Goal: Navigation & Orientation: Find specific page/section

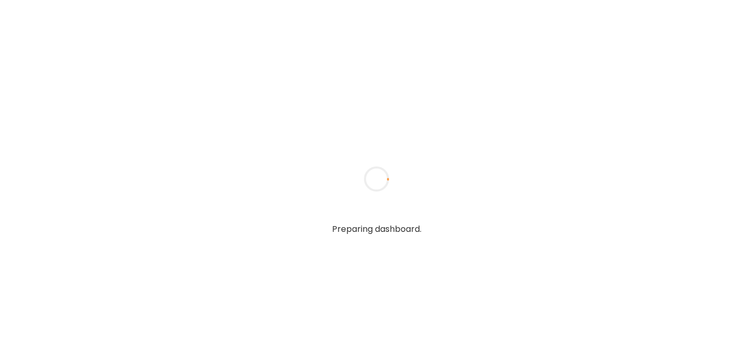
type input "******"
type input "**********"
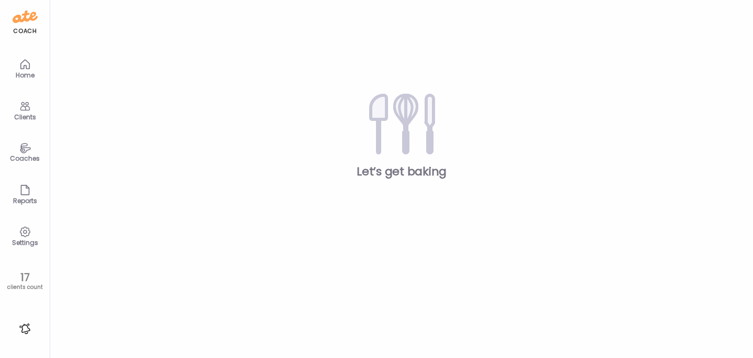
type input "**********"
click at [28, 105] on icon at bounding box center [25, 106] width 13 height 13
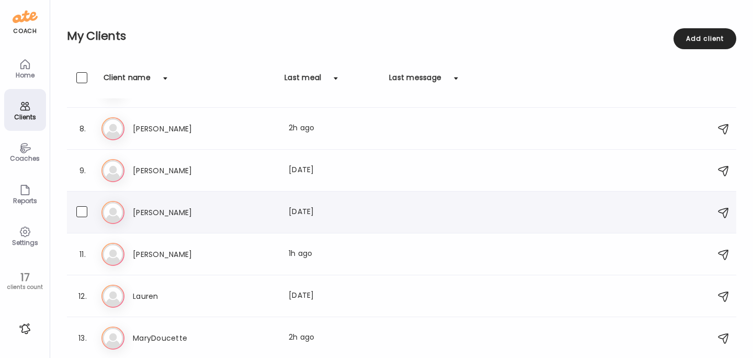
click at [154, 206] on h3 "[PERSON_NAME]" at bounding box center [179, 212] width 92 height 13
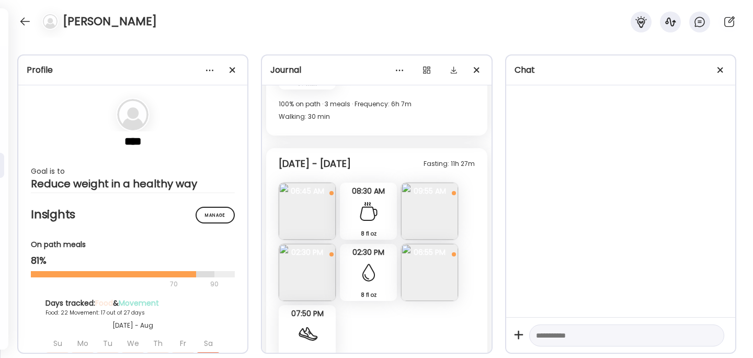
scroll to position [5578, 0]
click at [320, 211] on img at bounding box center [307, 213] width 57 height 57
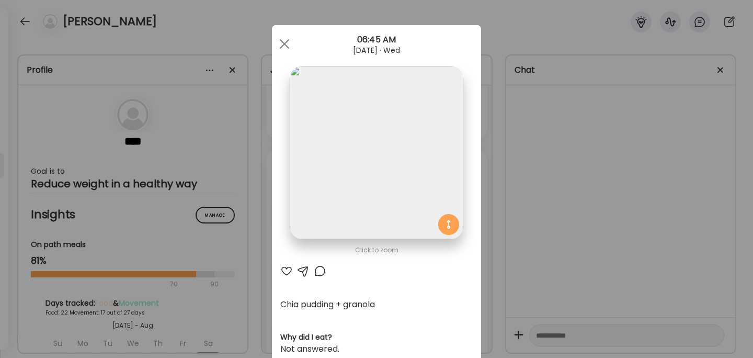
click at [573, 192] on div "Ate Coach Dashboard Wahoo! It’s official Take a moment to set up your Coach Pro…" at bounding box center [376, 179] width 753 height 358
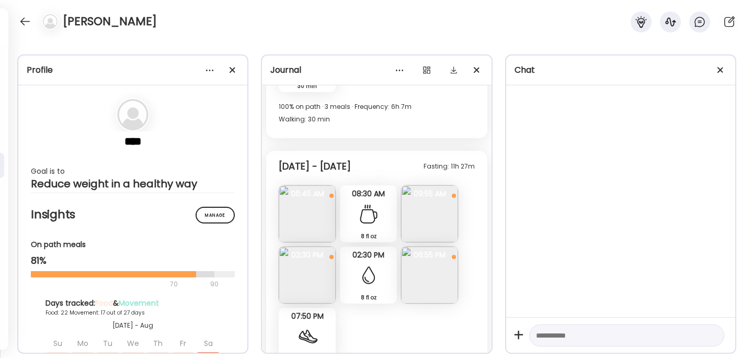
click at [427, 213] on img at bounding box center [429, 213] width 57 height 57
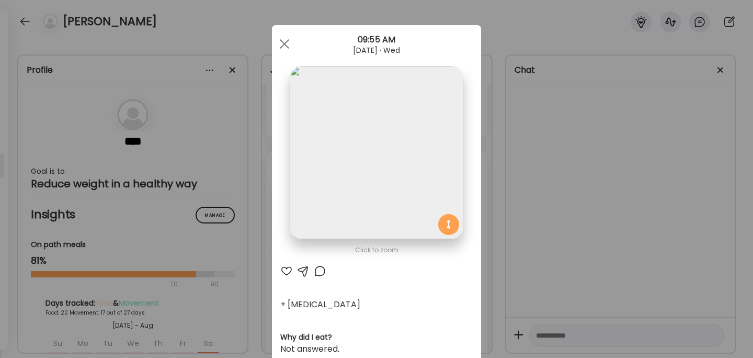
click at [542, 167] on div "Ate Coach Dashboard Wahoo! It’s official Take a moment to set up your Coach Pro…" at bounding box center [376, 179] width 753 height 358
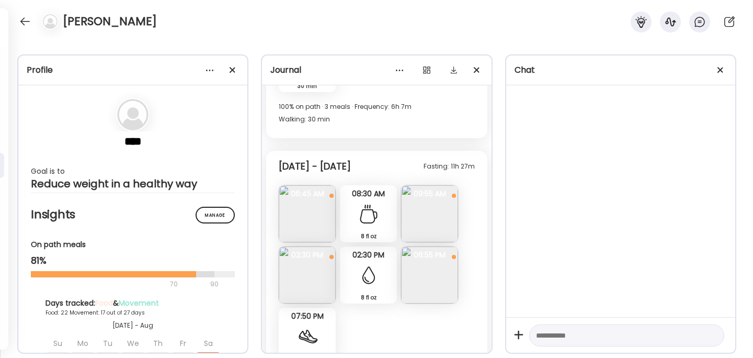
click at [297, 213] on img at bounding box center [307, 213] width 57 height 57
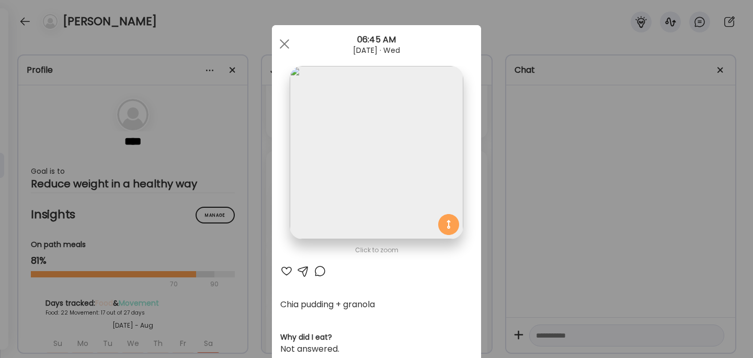
click at [530, 201] on div "Ate Coach Dashboard Wahoo! It’s official Take a moment to set up your Coach Pro…" at bounding box center [376, 179] width 753 height 358
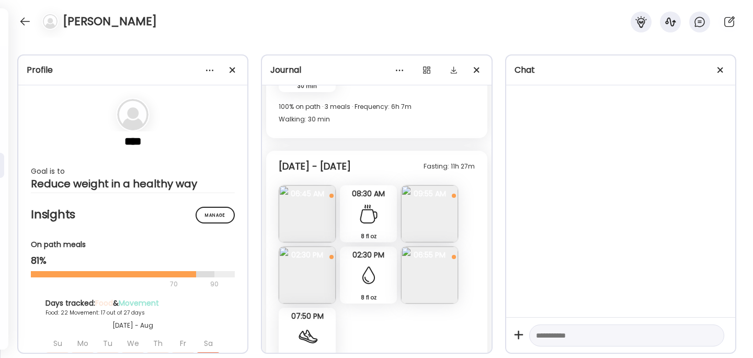
click at [318, 276] on img at bounding box center [307, 274] width 57 height 57
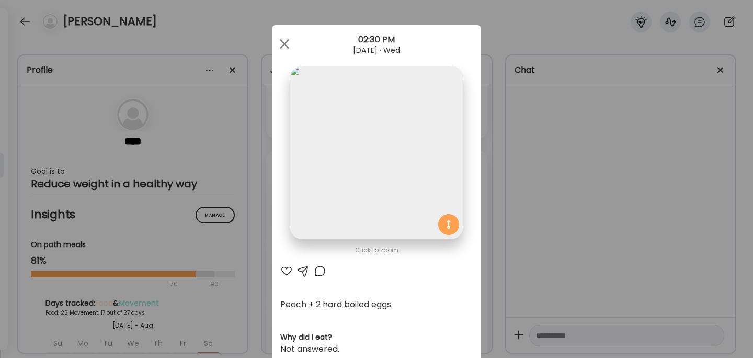
click at [532, 250] on div "Ate Coach Dashboard Wahoo! It’s official Take a moment to set up your Coach Pro…" at bounding box center [376, 179] width 753 height 358
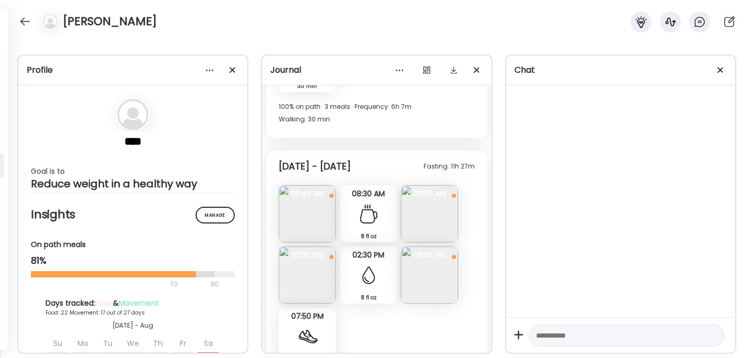
click at [438, 279] on img at bounding box center [429, 274] width 57 height 57
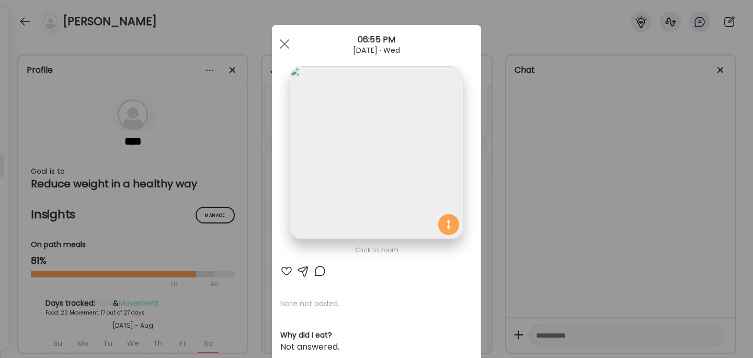
click at [547, 171] on div "Ate Coach Dashboard Wahoo! It’s official Take a moment to set up your Coach Pro…" at bounding box center [376, 179] width 753 height 358
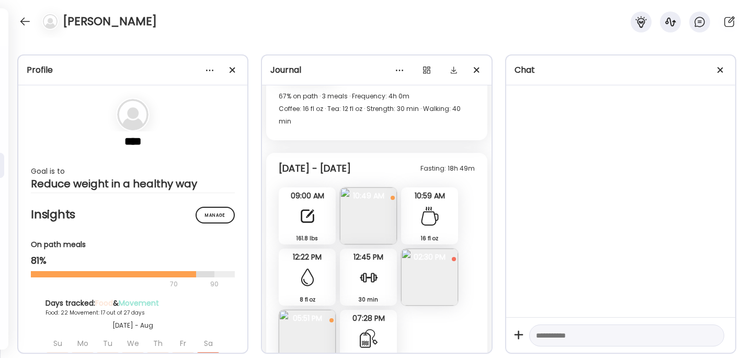
scroll to position [6139, 0]
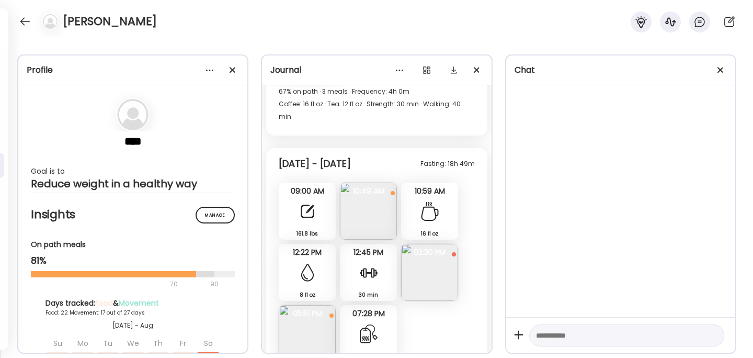
click at [367, 204] on img at bounding box center [368, 211] width 57 height 57
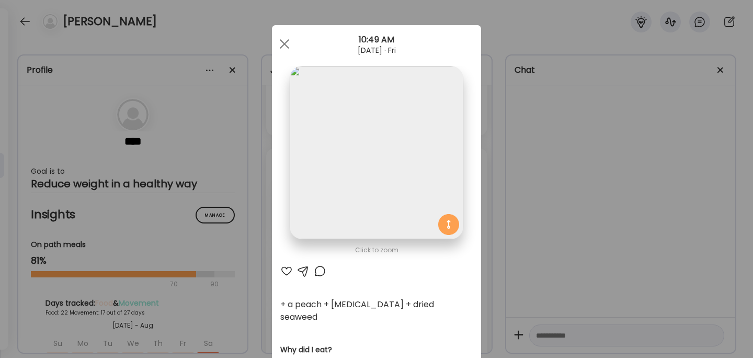
click at [593, 163] on div "Ate Coach Dashboard Wahoo! It’s official Take a moment to set up your Coach Pro…" at bounding box center [376, 179] width 753 height 358
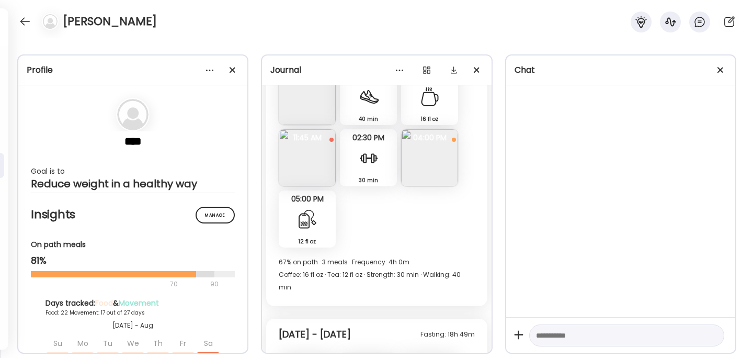
scroll to position [5965, 0]
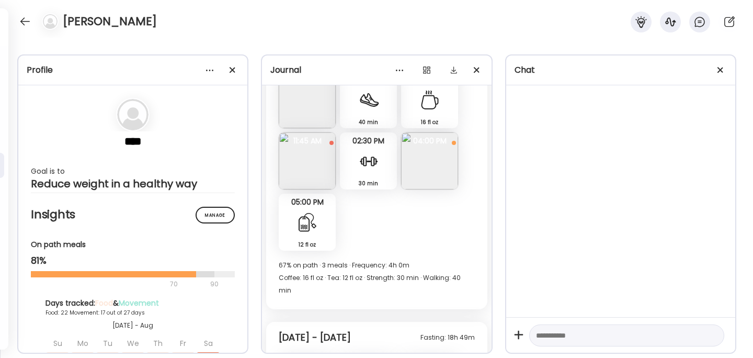
click at [322, 165] on img at bounding box center [307, 160] width 57 height 57
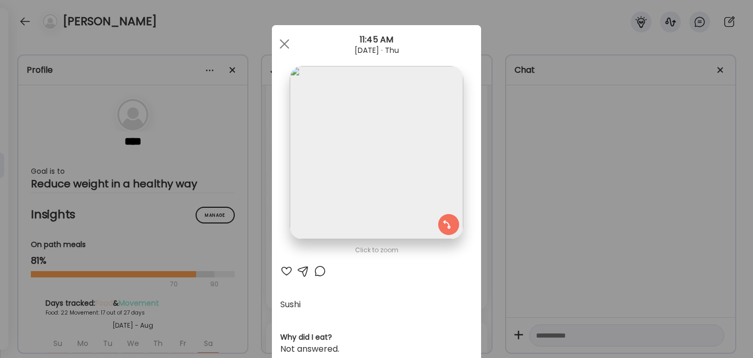
click at [560, 170] on div "Ate Coach Dashboard Wahoo! It’s official Take a moment to set up your Coach Pro…" at bounding box center [376, 179] width 753 height 358
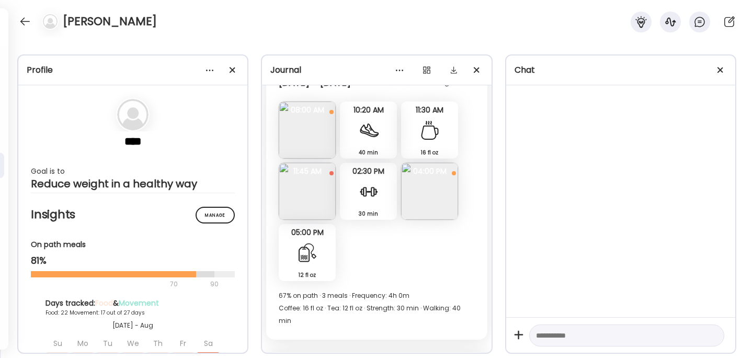
scroll to position [5934, 0]
click at [264, 207] on div "Fasting: 13h 7m [DATE] - [DATE] 160.8 lbs Note 160.8 lbs 07:03 AM Bacon and egg…" at bounding box center [376, 37] width 229 height 1752
click at [287, 201] on img at bounding box center [307, 191] width 57 height 57
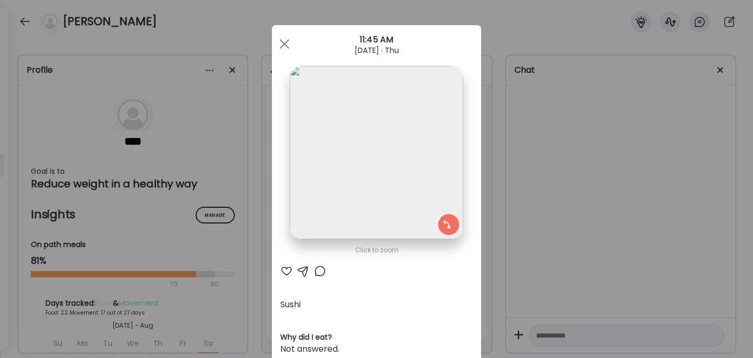
click at [566, 180] on div "Ate Coach Dashboard Wahoo! It’s official Take a moment to set up your Coach Pro…" at bounding box center [376, 179] width 753 height 358
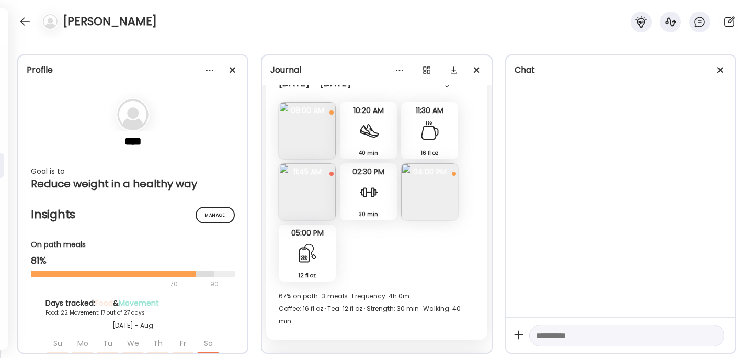
click at [425, 196] on img at bounding box center [429, 191] width 57 height 57
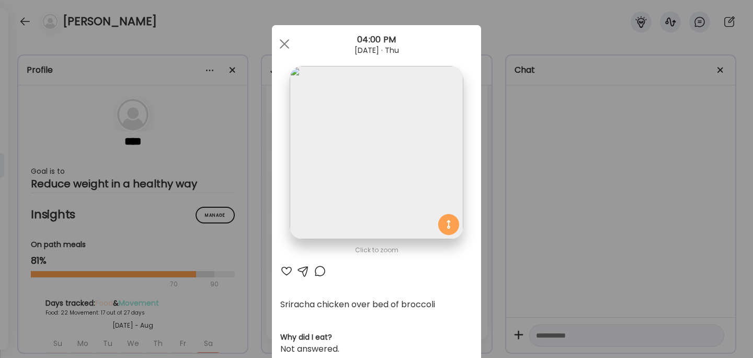
click at [538, 185] on div "Ate Coach Dashboard Wahoo! It’s official Take a moment to set up your Coach Pro…" at bounding box center [376, 179] width 753 height 358
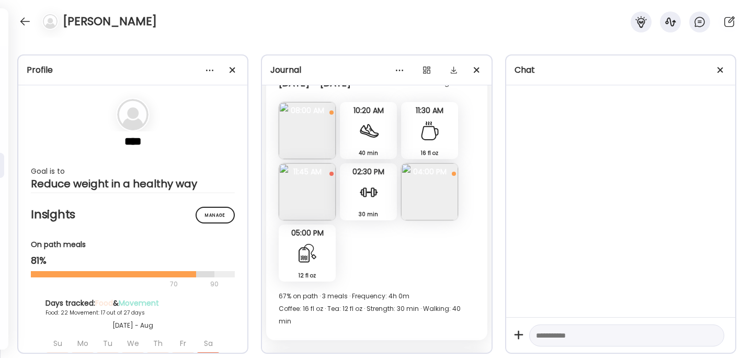
click at [304, 131] on img at bounding box center [307, 130] width 57 height 57
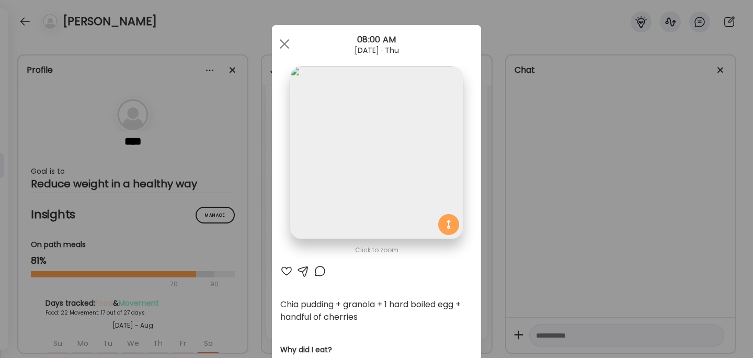
click at [514, 159] on div "Ate Coach Dashboard Wahoo! It’s official Take a moment to set up your Coach Pro…" at bounding box center [376, 179] width 753 height 358
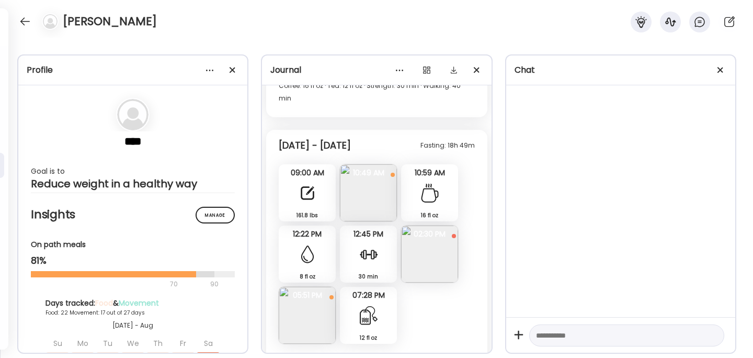
scroll to position [6163, 0]
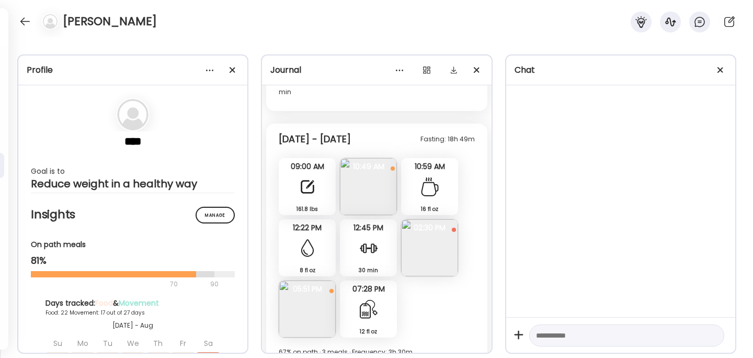
click at [369, 183] on img at bounding box center [368, 186] width 57 height 57
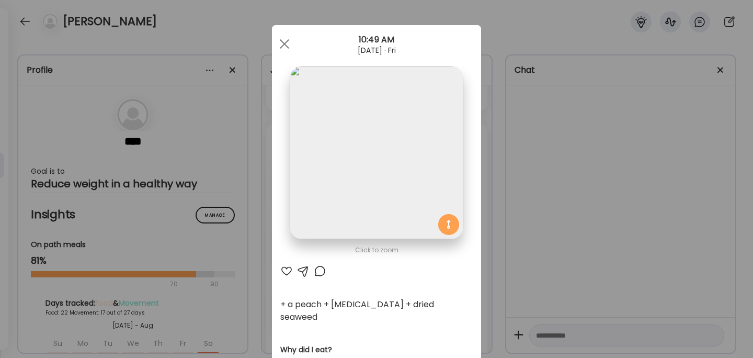
click at [577, 196] on div "Ate Coach Dashboard Wahoo! It’s official Take a moment to set up your Coach Pro…" at bounding box center [376, 179] width 753 height 358
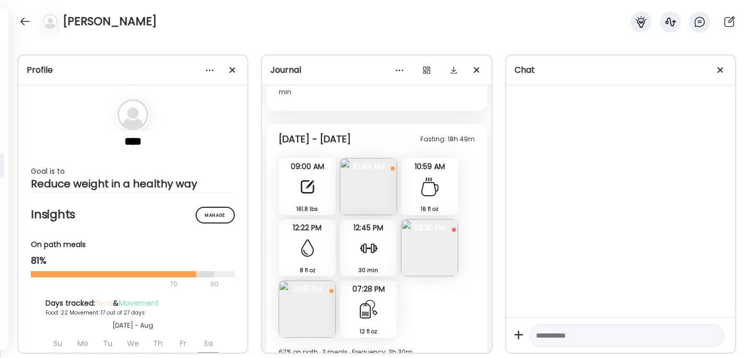
scroll to position [6184, 0]
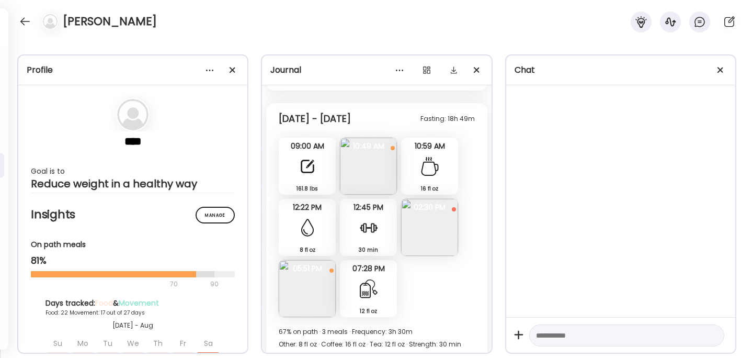
click at [436, 214] on img at bounding box center [429, 227] width 57 height 57
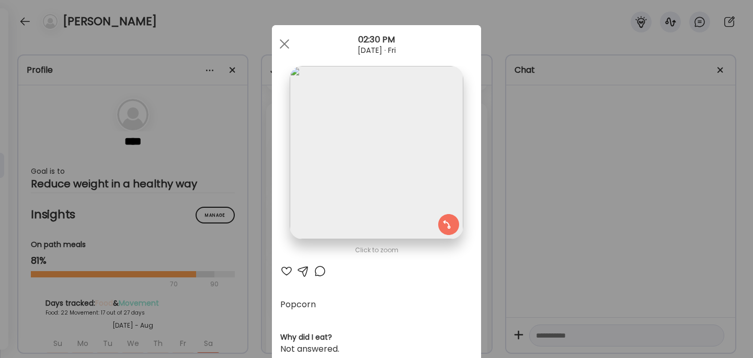
click at [550, 201] on div "Ate Coach Dashboard Wahoo! It’s official Take a moment to set up your Coach Pro…" at bounding box center [376, 179] width 753 height 358
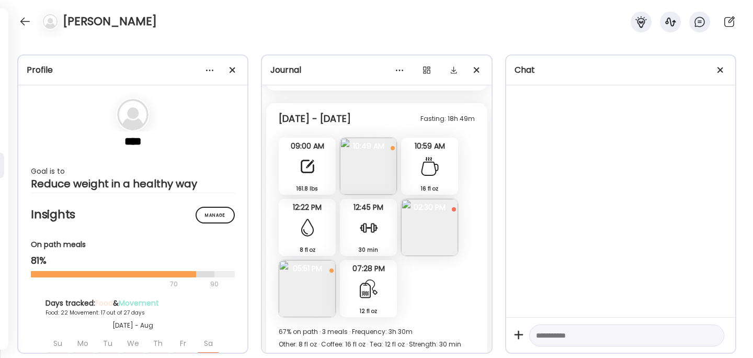
click at [292, 273] on img at bounding box center [307, 288] width 57 height 57
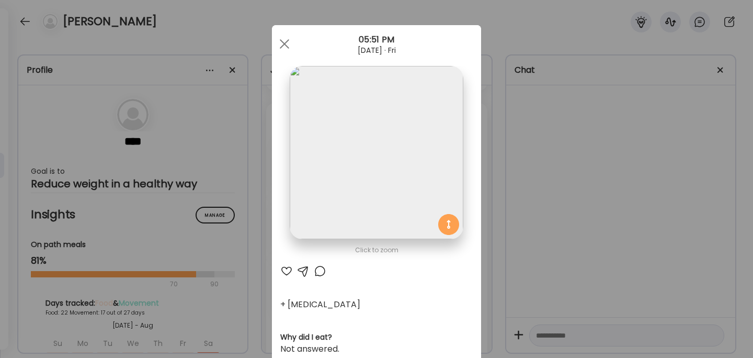
click at [552, 189] on div "Ate Coach Dashboard Wahoo! It’s official Take a moment to set up your Coach Pro…" at bounding box center [376, 179] width 753 height 358
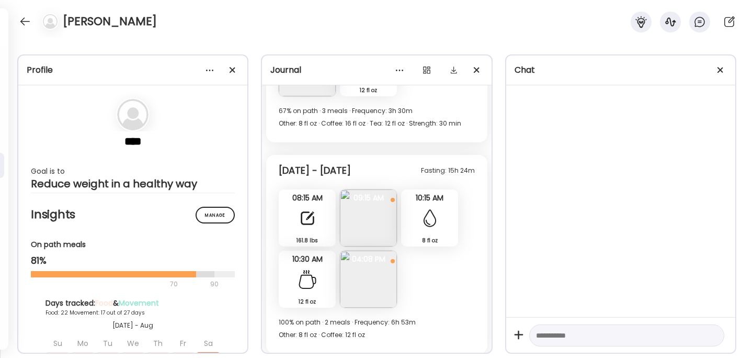
scroll to position [6406, 0]
click at [382, 204] on img at bounding box center [368, 216] width 57 height 57
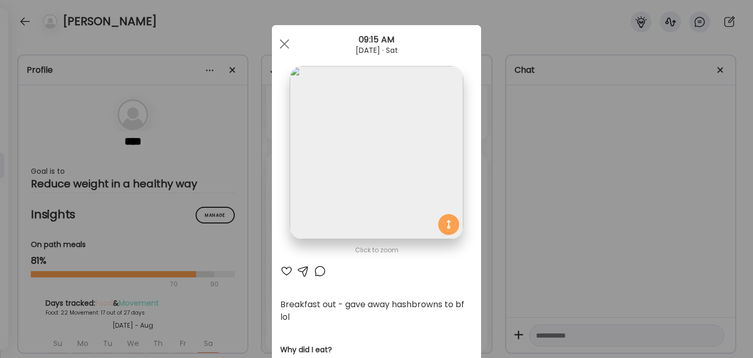
click at [527, 175] on div "Ate Coach Dashboard Wahoo! It’s official Take a moment to set up your Coach Pro…" at bounding box center [376, 179] width 753 height 358
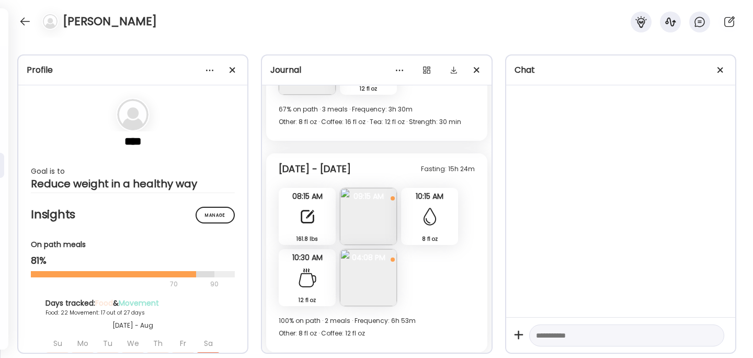
scroll to position [6433, 0]
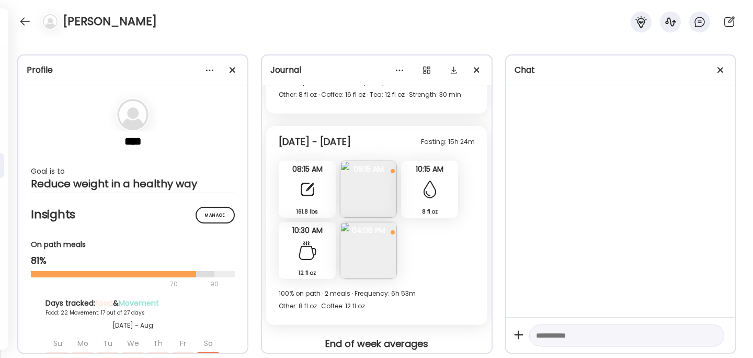
click at [371, 239] on img at bounding box center [368, 250] width 57 height 57
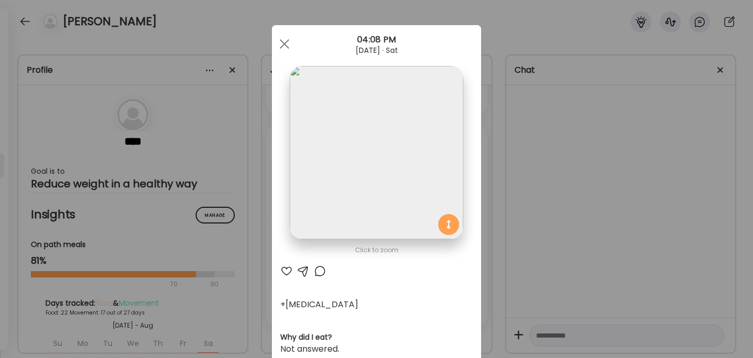
click at [532, 229] on div "Ate Coach Dashboard Wahoo! It’s official Take a moment to set up your Coach Pro…" at bounding box center [376, 179] width 753 height 358
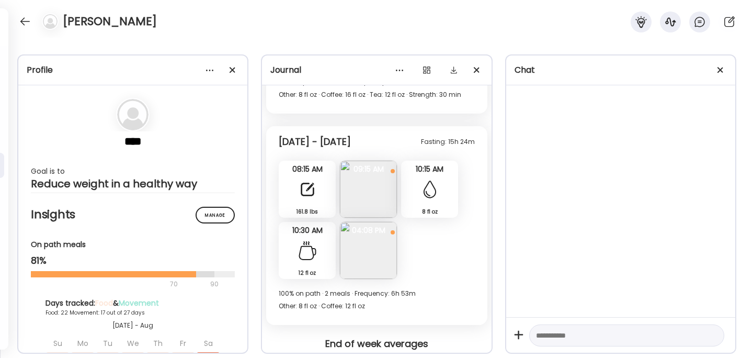
click at [377, 177] on img at bounding box center [368, 189] width 57 height 57
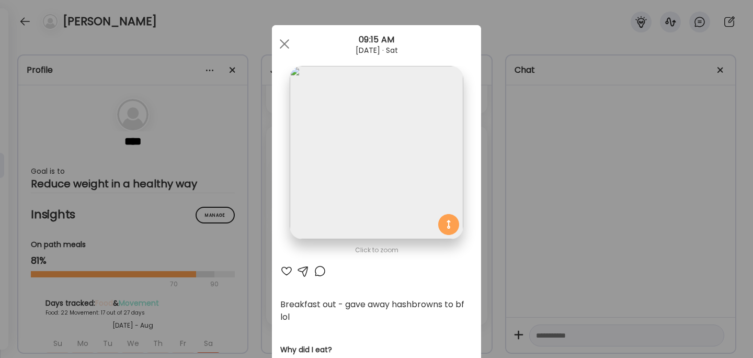
click at [529, 198] on div "Ate Coach Dashboard Wahoo! It’s official Take a moment to set up your Coach Pro…" at bounding box center [376, 179] width 753 height 358
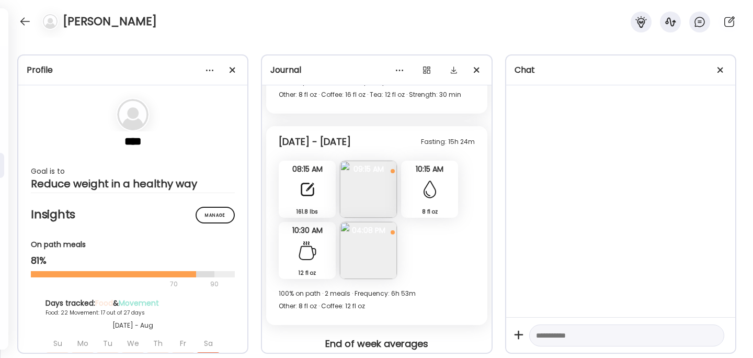
scroll to position [6448, 0]
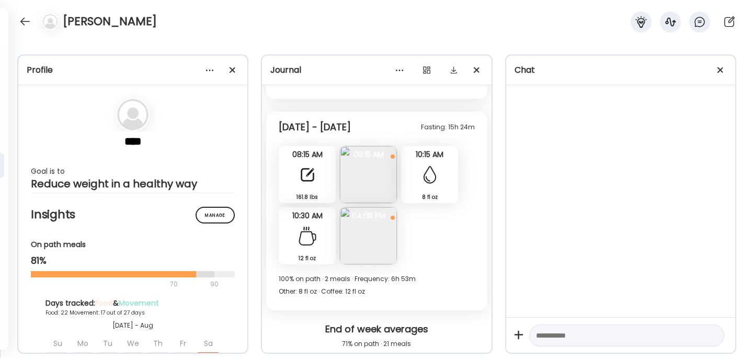
click at [381, 221] on img at bounding box center [368, 235] width 57 height 57
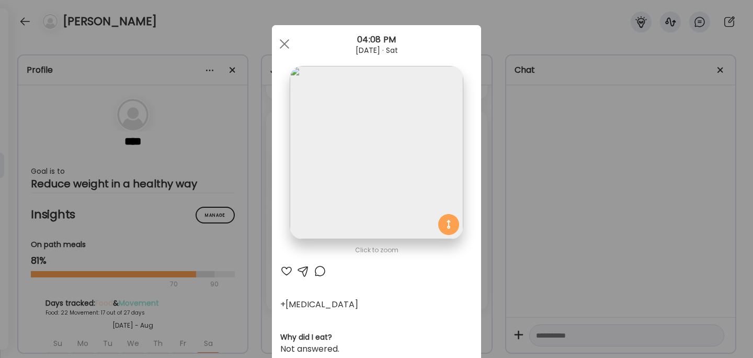
click at [531, 220] on div "Ate Coach Dashboard Wahoo! It’s official Take a moment to set up your Coach Pro…" at bounding box center [376, 179] width 753 height 358
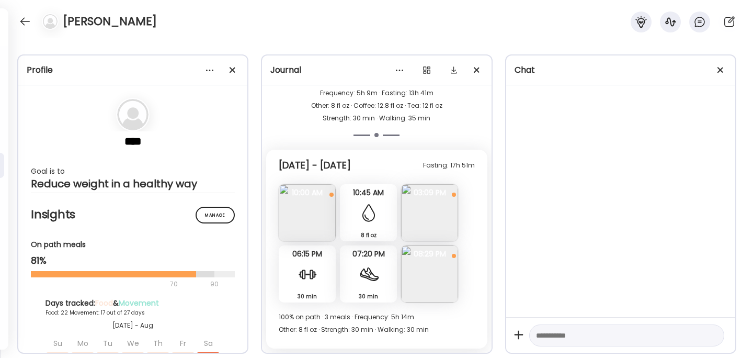
scroll to position [6725, 0]
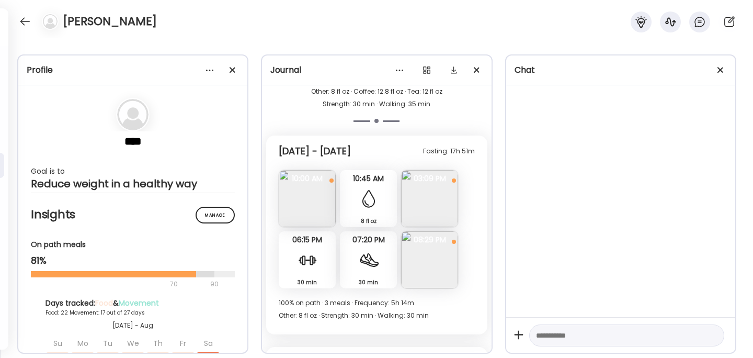
click at [419, 191] on img at bounding box center [429, 198] width 57 height 57
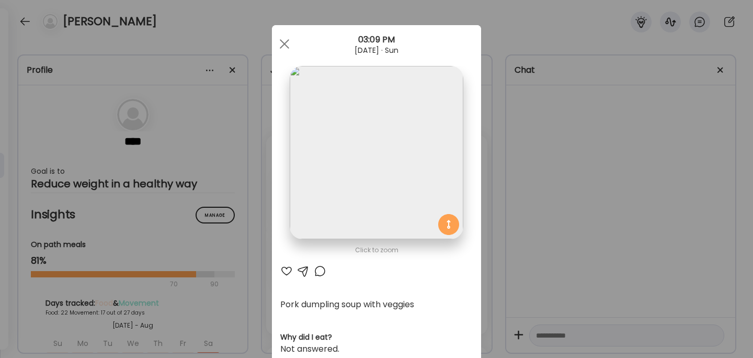
click at [549, 216] on div "Ate Coach Dashboard Wahoo! It’s official Take a moment to set up your Coach Pro…" at bounding box center [376, 179] width 753 height 358
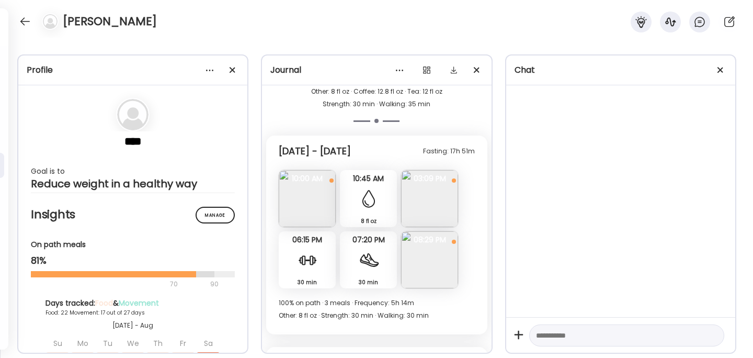
click at [438, 241] on img at bounding box center [429, 259] width 57 height 57
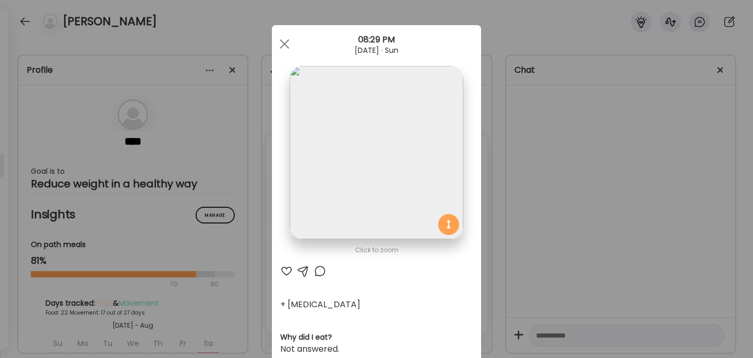
click at [556, 207] on div "Ate Coach Dashboard Wahoo! It’s official Take a moment to set up your Coach Pro…" at bounding box center [376, 179] width 753 height 358
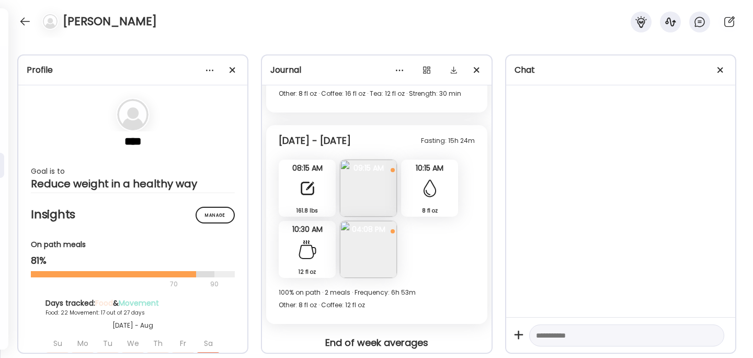
scroll to position [6436, 0]
click at [378, 234] on img at bounding box center [368, 247] width 57 height 57
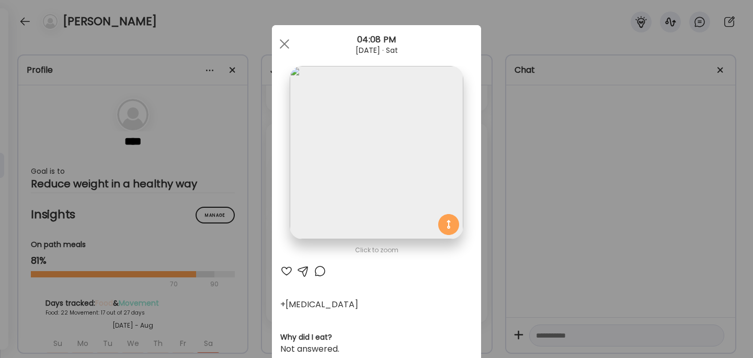
click at [588, 175] on div "Ate Coach Dashboard Wahoo! It’s official Take a moment to set up your Coach Pro…" at bounding box center [376, 179] width 753 height 358
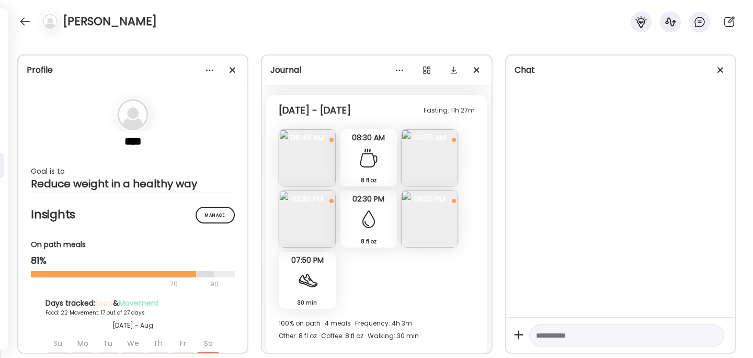
scroll to position [5631, 0]
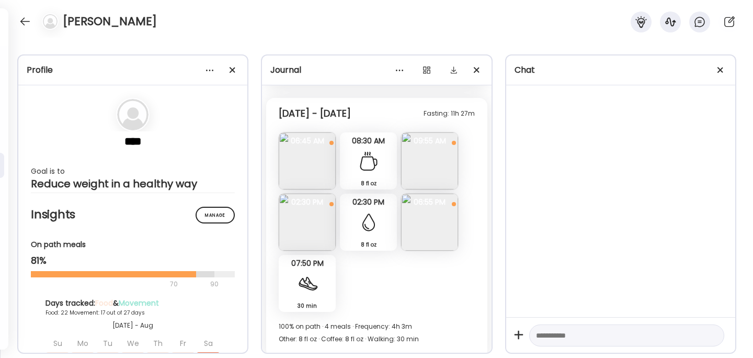
click at [310, 165] on img at bounding box center [307, 160] width 57 height 57
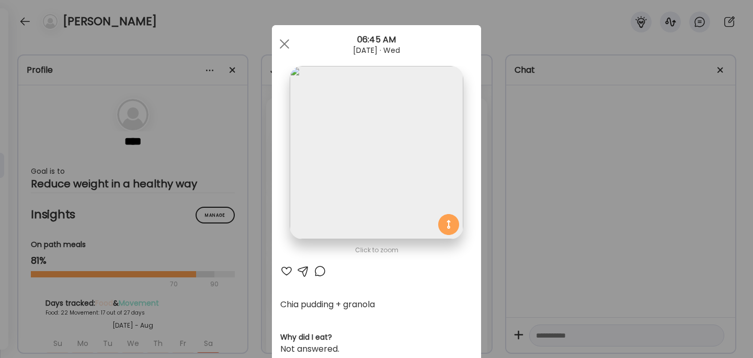
click at [535, 151] on div "Ate Coach Dashboard Wahoo! It’s official Take a moment to set up your Coach Pro…" at bounding box center [376, 179] width 753 height 358
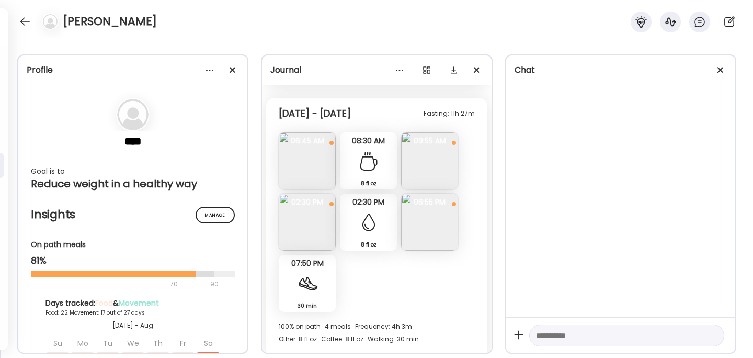
click at [317, 164] on img at bounding box center [307, 160] width 57 height 57
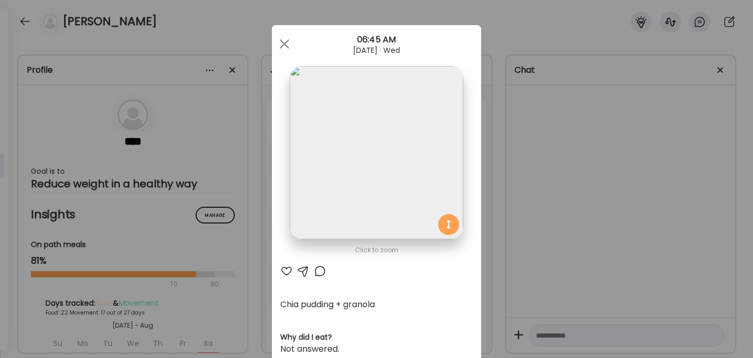
click at [566, 180] on div "Ate Coach Dashboard Wahoo! It’s official Take a moment to set up your Coach Pro…" at bounding box center [376, 179] width 753 height 358
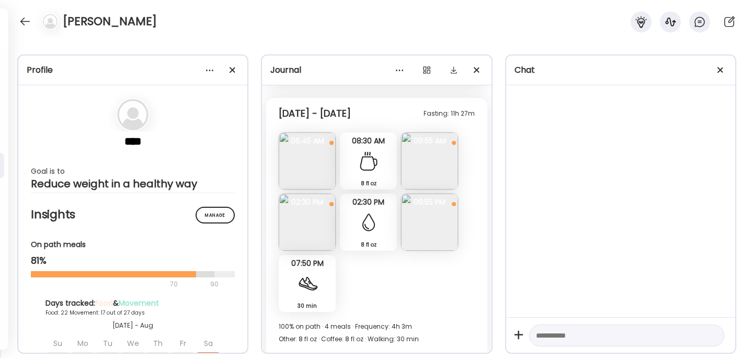
click at [314, 151] on img at bounding box center [307, 160] width 57 height 57
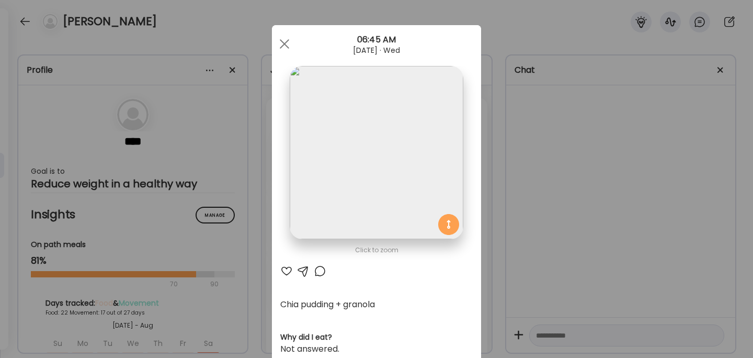
click at [534, 165] on div "Ate Coach Dashboard Wahoo! It’s official Take a moment to set up your Coach Pro…" at bounding box center [376, 179] width 753 height 358
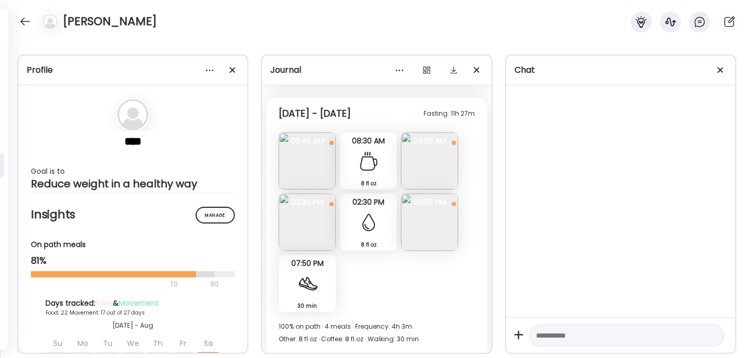
click at [443, 154] on img at bounding box center [429, 160] width 57 height 57
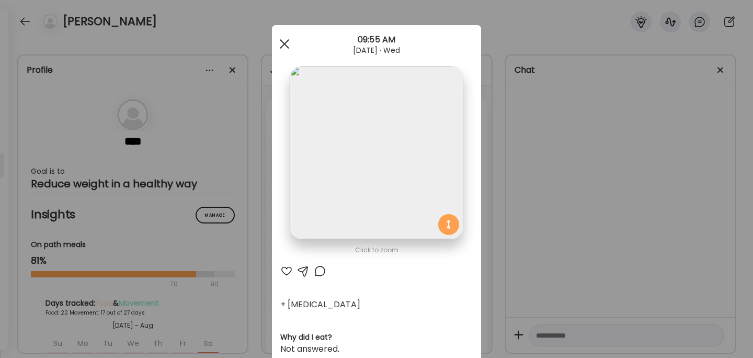
click at [286, 44] on div at bounding box center [284, 43] width 21 height 21
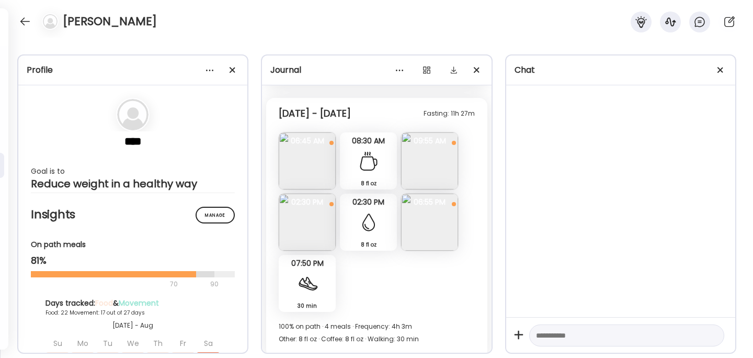
click at [312, 232] on img at bounding box center [307, 221] width 57 height 57
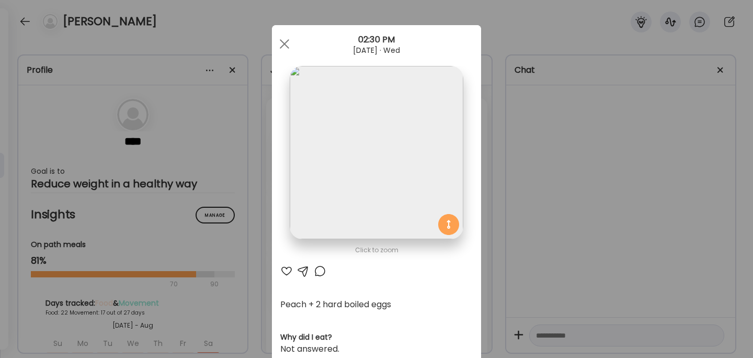
click at [554, 177] on div "Ate Coach Dashboard Wahoo! It’s official Take a moment to set up your Coach Pro…" at bounding box center [376, 179] width 753 height 358
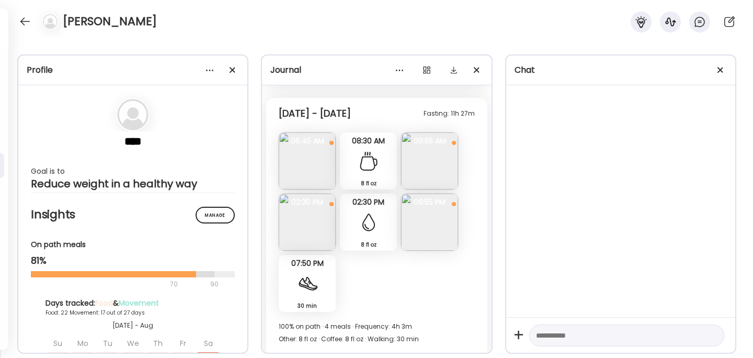
click at [438, 225] on img at bounding box center [429, 221] width 57 height 57
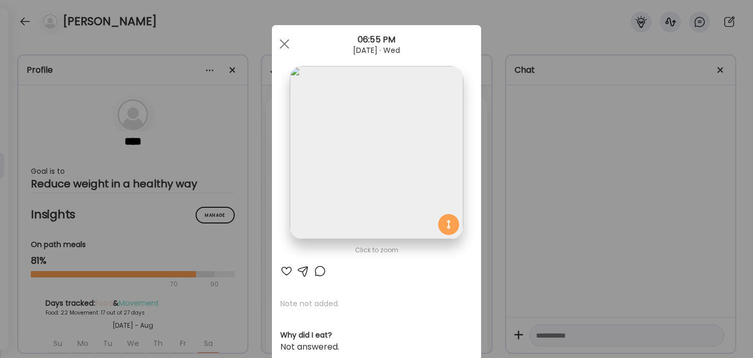
click at [518, 202] on div "Ate Coach Dashboard Wahoo! It’s official Take a moment to set up your Coach Pro…" at bounding box center [376, 179] width 753 height 358
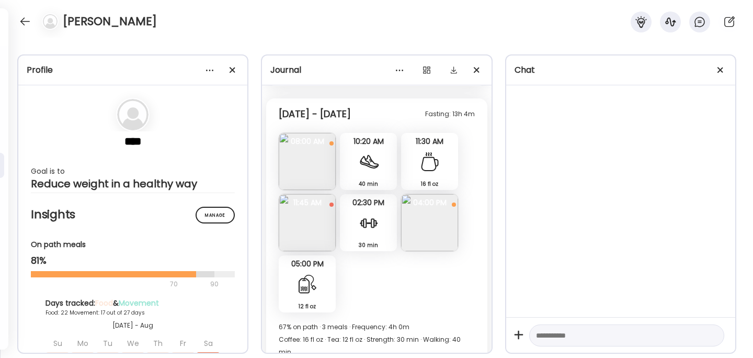
scroll to position [5903, 0]
click at [314, 223] on img at bounding box center [307, 222] width 57 height 57
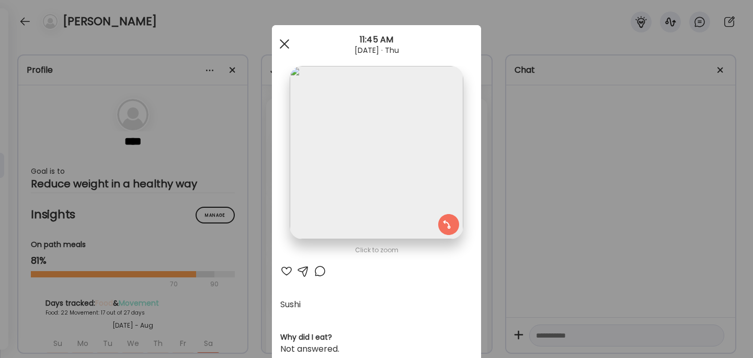
click at [287, 46] on span at bounding box center [284, 43] width 9 height 9
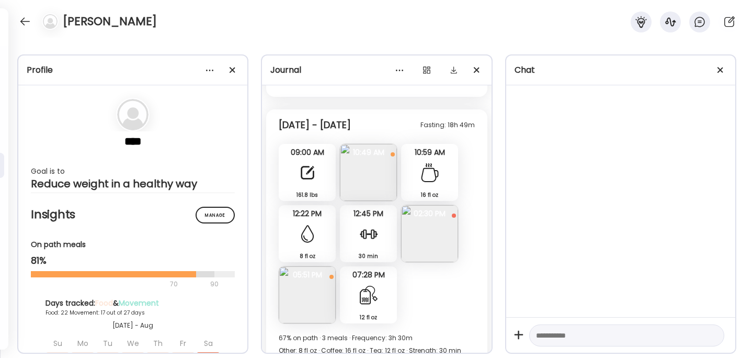
scroll to position [6179, 0]
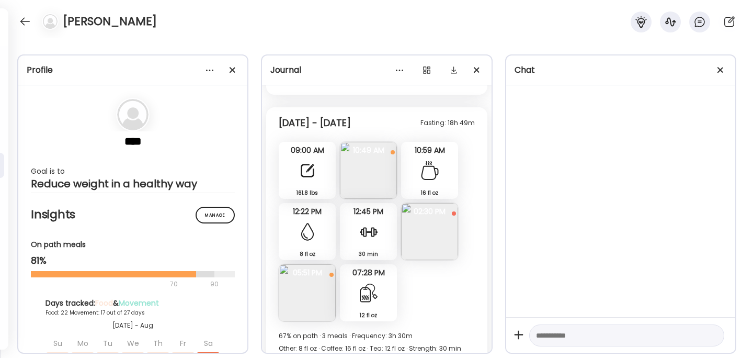
click at [371, 156] on img at bounding box center [368, 170] width 57 height 57
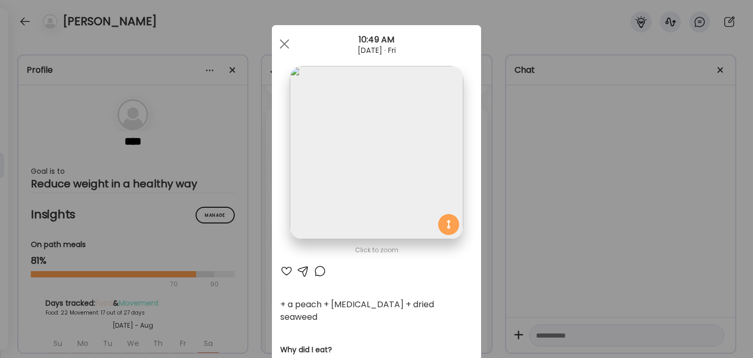
click at [593, 202] on div "Ate Coach Dashboard Wahoo! It’s official Take a moment to set up your Coach Pro…" at bounding box center [376, 179] width 753 height 358
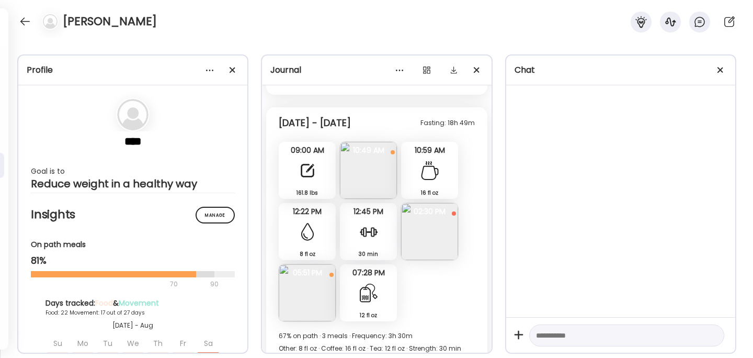
click at [300, 285] on img at bounding box center [307, 292] width 57 height 57
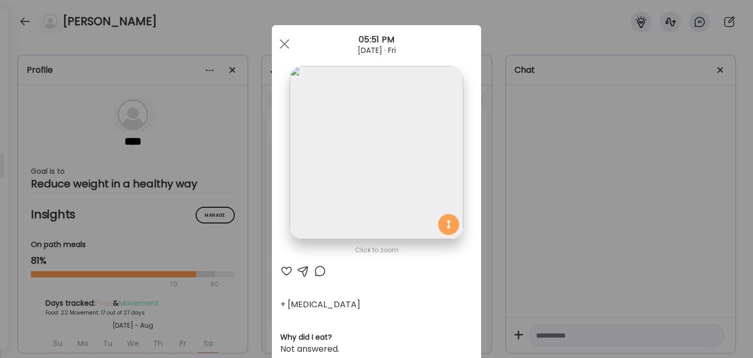
click at [536, 198] on div "Ate Coach Dashboard Wahoo! It’s official Take a moment to set up your Coach Pro…" at bounding box center [376, 179] width 753 height 358
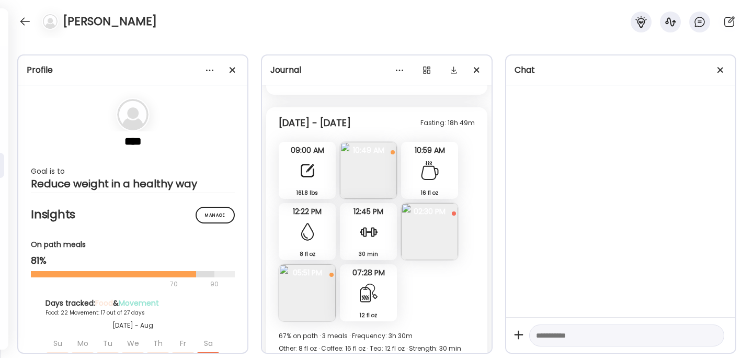
click at [417, 220] on img at bounding box center [429, 231] width 57 height 57
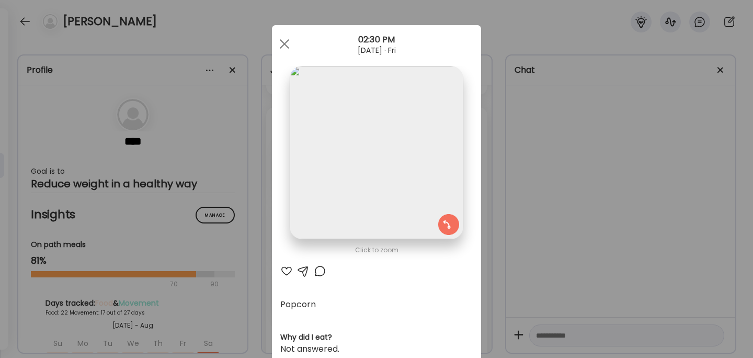
click at [539, 193] on div "Ate Coach Dashboard Wahoo! It’s official Take a moment to set up your Coach Pro…" at bounding box center [376, 179] width 753 height 358
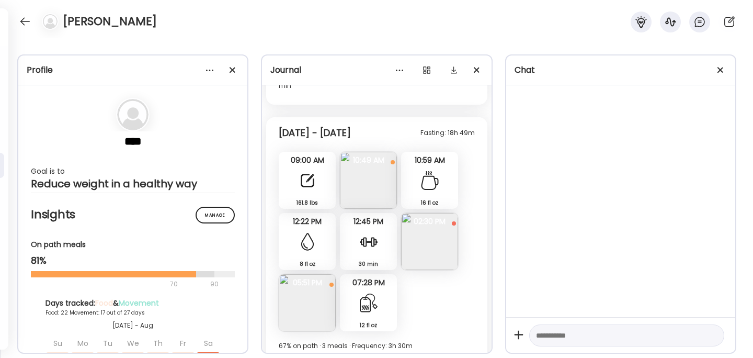
scroll to position [6169, 0]
click at [381, 177] on img at bounding box center [368, 180] width 57 height 57
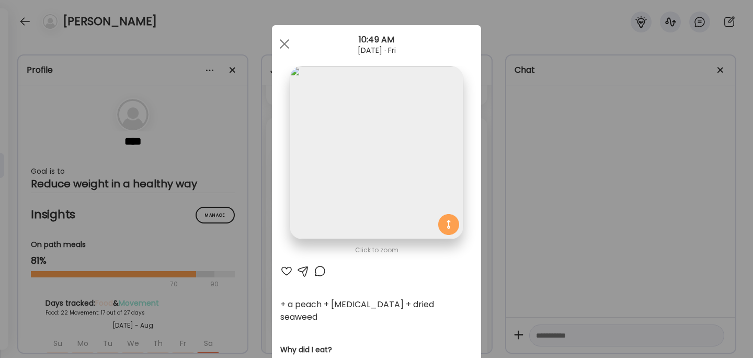
click at [509, 169] on div "Ate Coach Dashboard Wahoo! It’s official Take a moment to set up your Coach Pro…" at bounding box center [376, 179] width 753 height 358
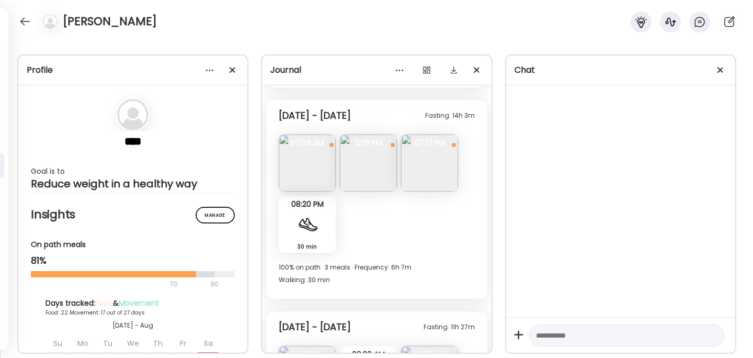
scroll to position [5415, 0]
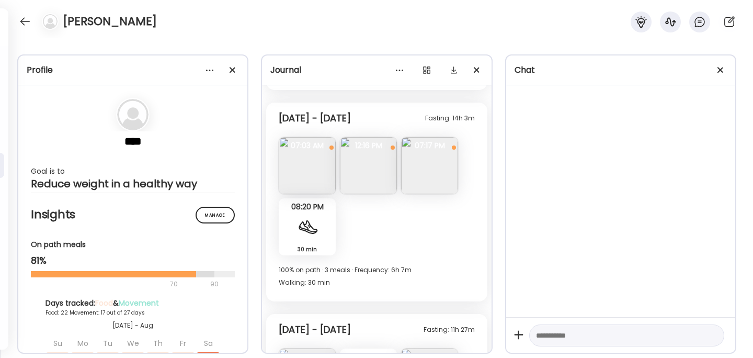
click at [303, 161] on img at bounding box center [307, 165] width 57 height 57
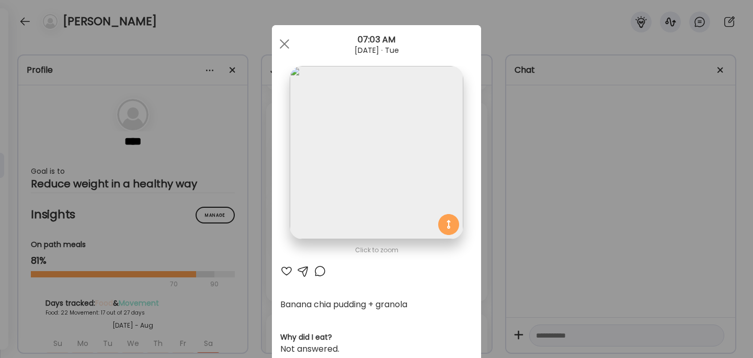
click at [544, 163] on div "Ate Coach Dashboard Wahoo! It’s official Take a moment to set up your Coach Pro…" at bounding box center [376, 179] width 753 height 358
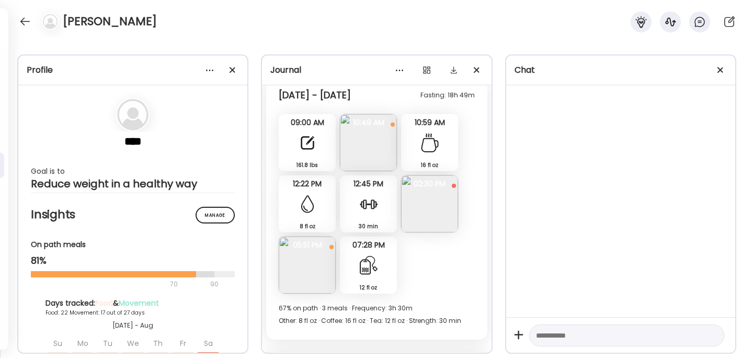
scroll to position [6208, 0]
click at [305, 247] on img at bounding box center [307, 264] width 57 height 57
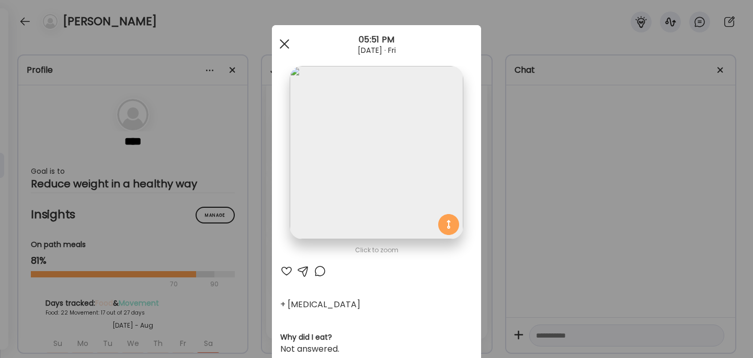
click at [283, 43] on span at bounding box center [284, 43] width 9 height 9
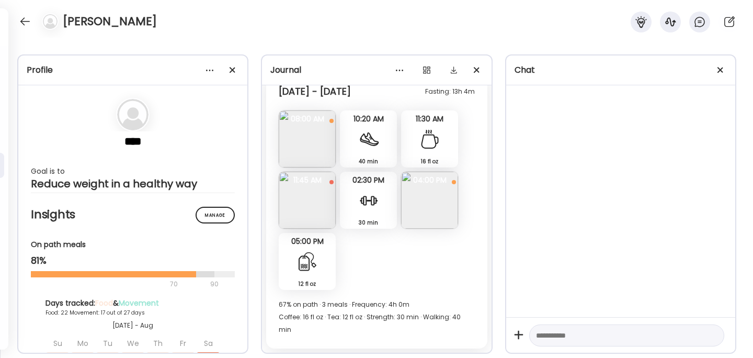
scroll to position [5923, 0]
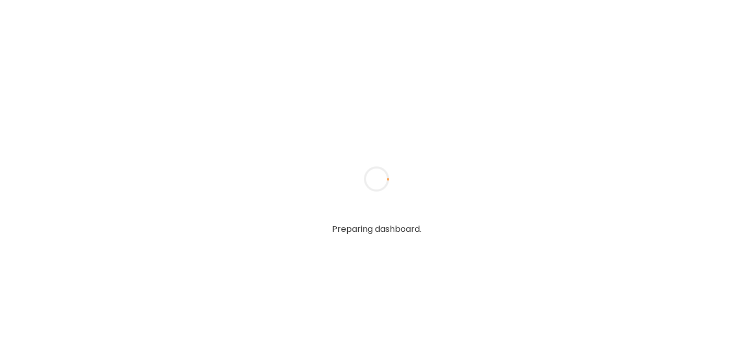
type input "******"
type input "**********"
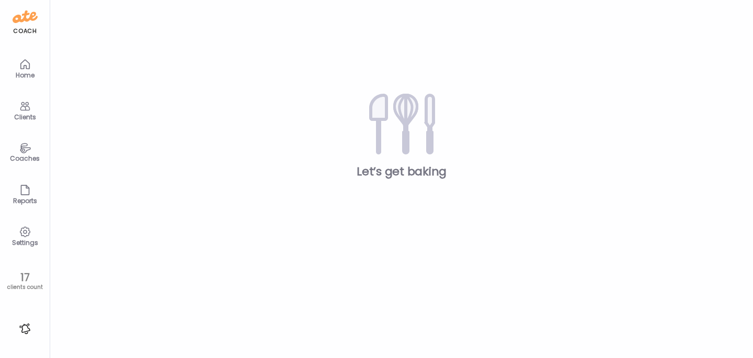
type input "**********"
click at [21, 115] on div "Clients" at bounding box center [25, 116] width 38 height 7
